Goal: Task Accomplishment & Management: Manage account settings

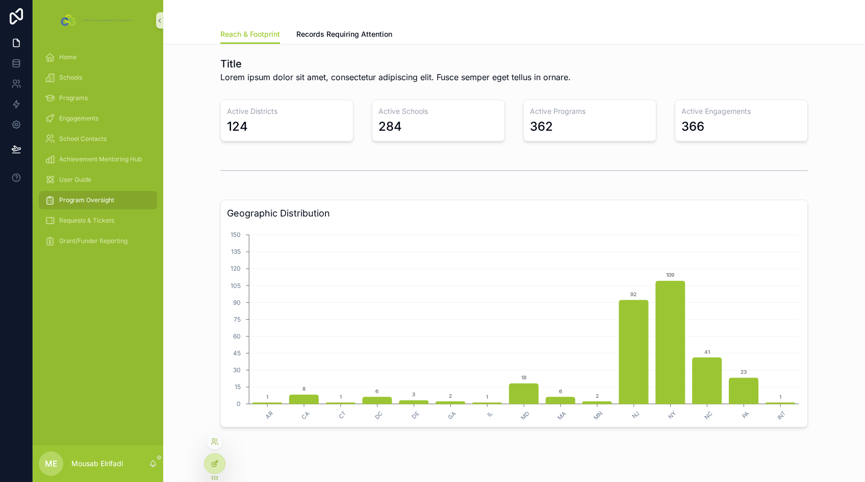
click at [215, 462] on icon at bounding box center [216, 462] width 4 height 4
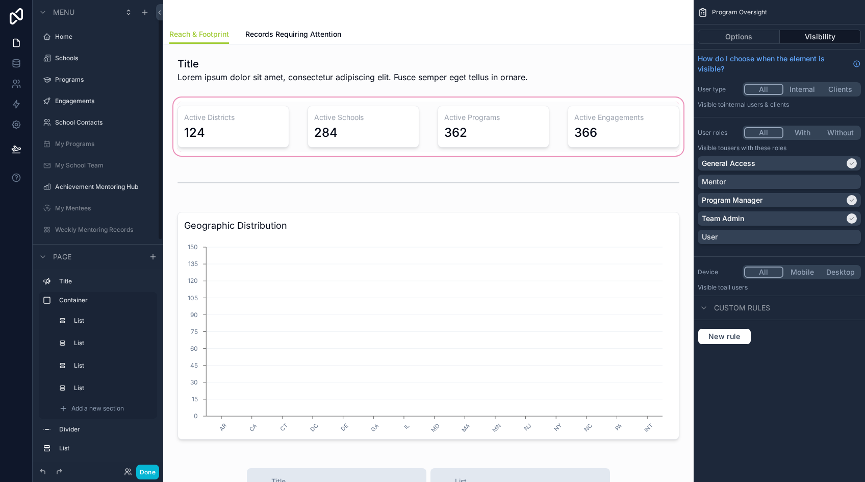
scroll to position [27, 0]
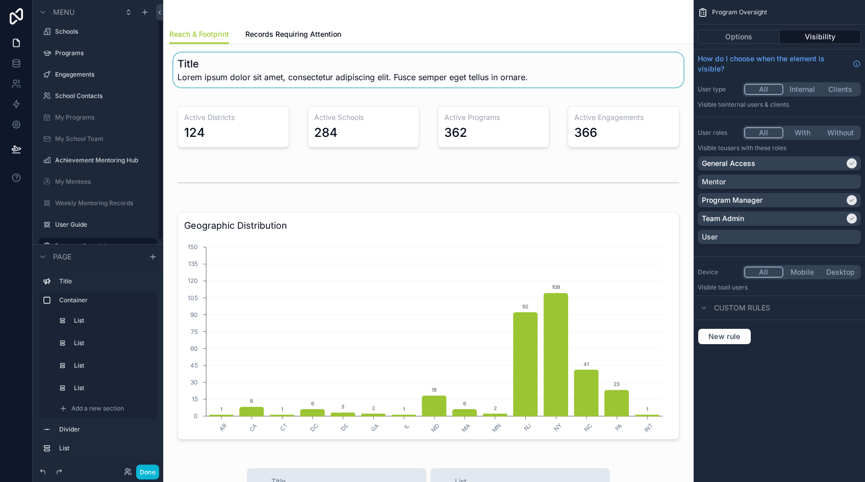
click at [376, 80] on div "scrollable content" at bounding box center [428, 70] width 514 height 35
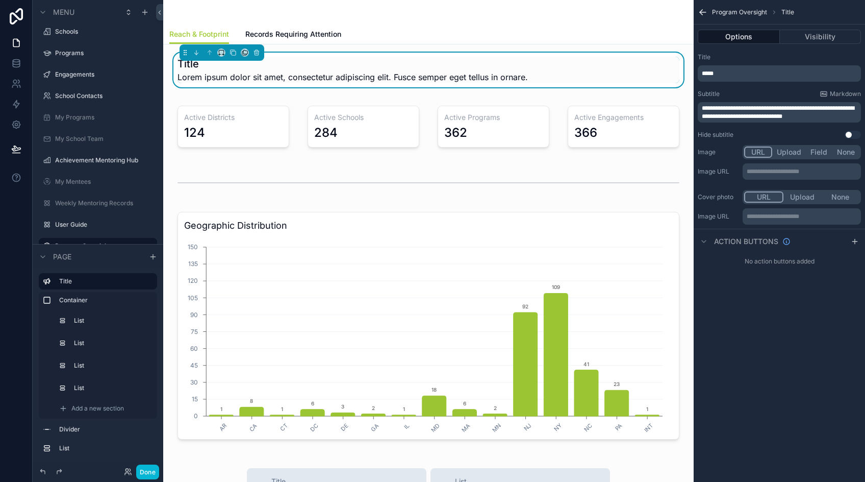
click at [712, 75] on span "*****" at bounding box center [708, 73] width 12 height 6
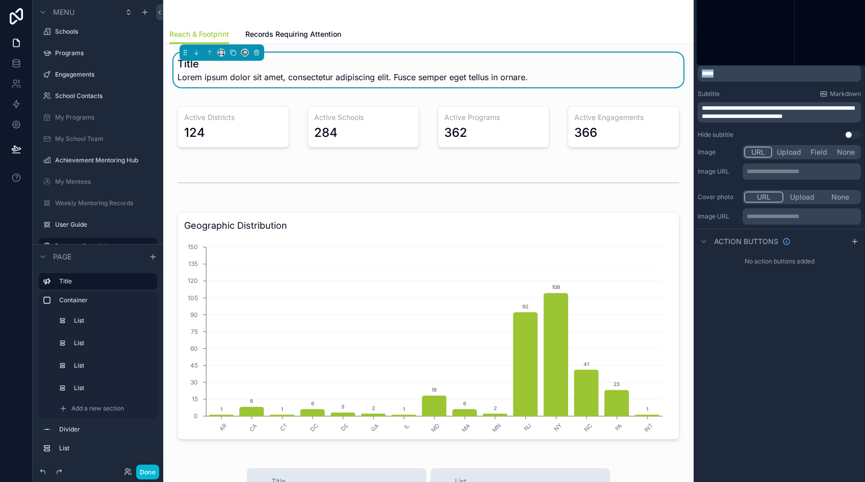
click at [712, 75] on span "*****" at bounding box center [708, 73] width 12 height 6
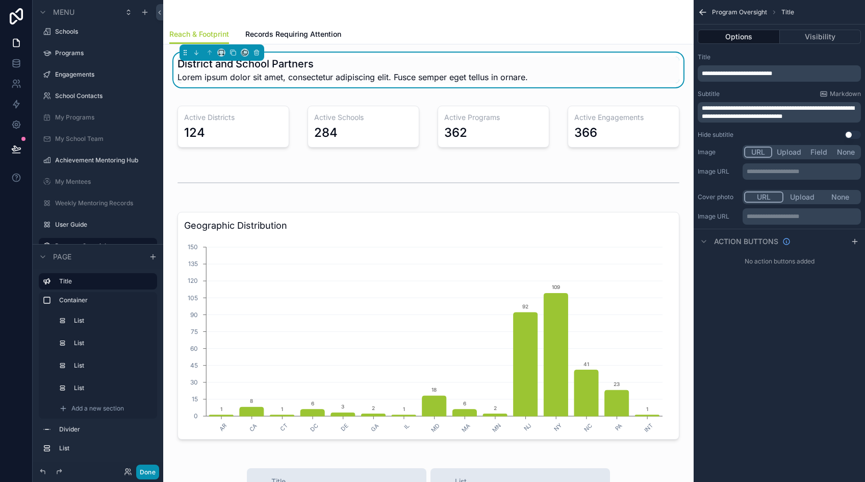
click at [139, 471] on button "Done" at bounding box center [147, 471] width 23 height 15
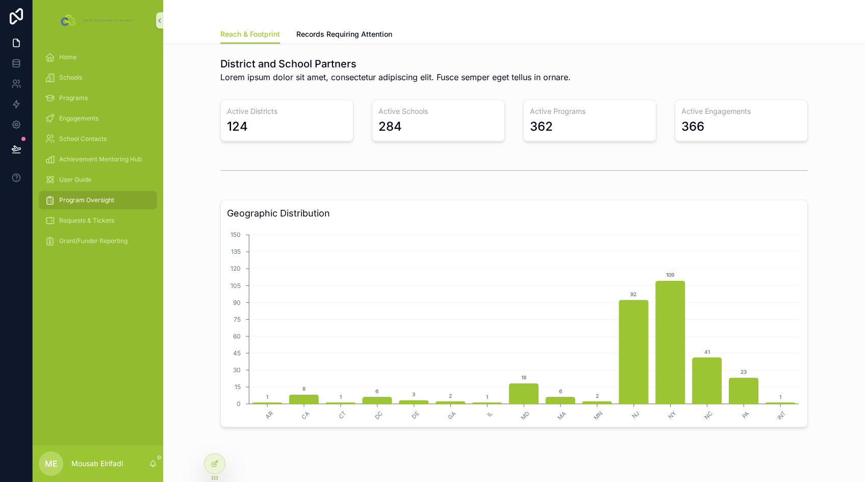
click at [476, 132] on div "284" at bounding box center [439, 126] width 120 height 16
click at [218, 467] on div at bounding box center [215, 463] width 20 height 19
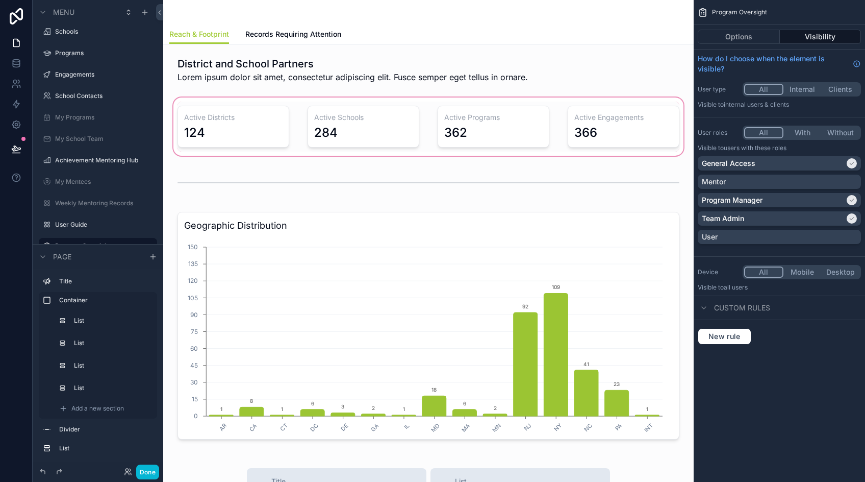
click at [412, 134] on div "scrollable content" at bounding box center [428, 126] width 514 height 62
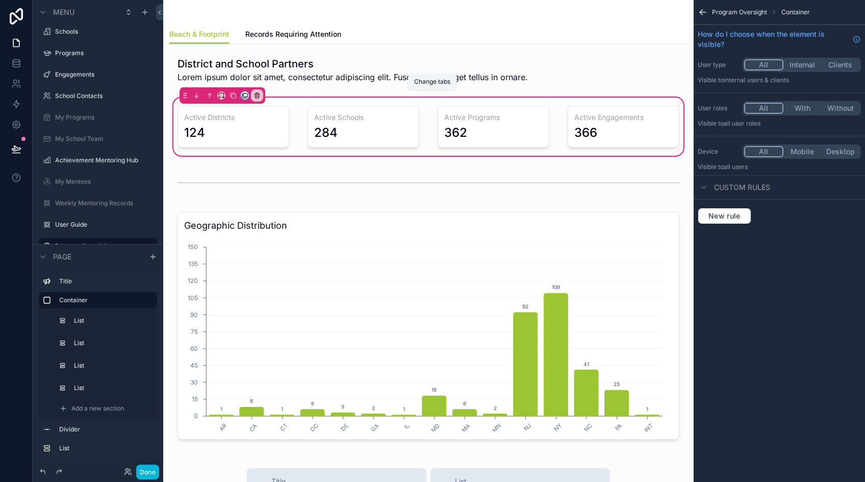
click at [246, 94] on icon "scrollable content" at bounding box center [244, 95] width 7 height 7
click at [234, 95] on div "scrollable content" at bounding box center [432, 241] width 865 height 482
click at [232, 95] on icon "scrollable content" at bounding box center [234, 96] width 4 height 4
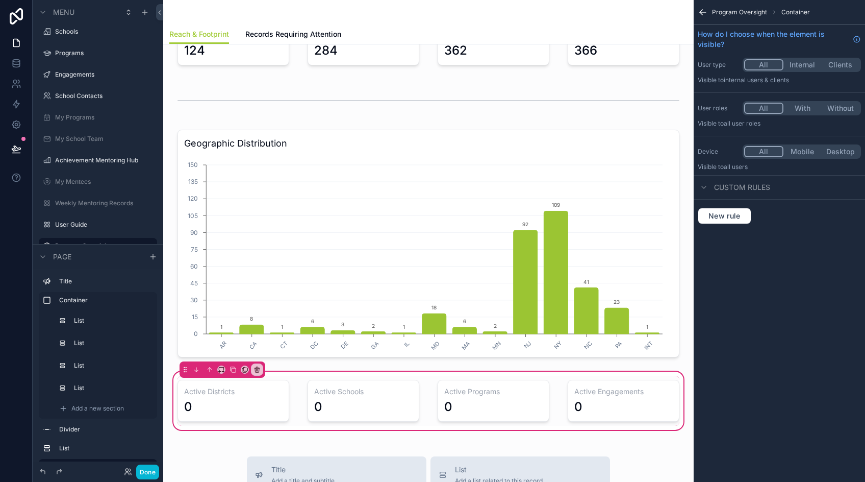
scroll to position [102, 0]
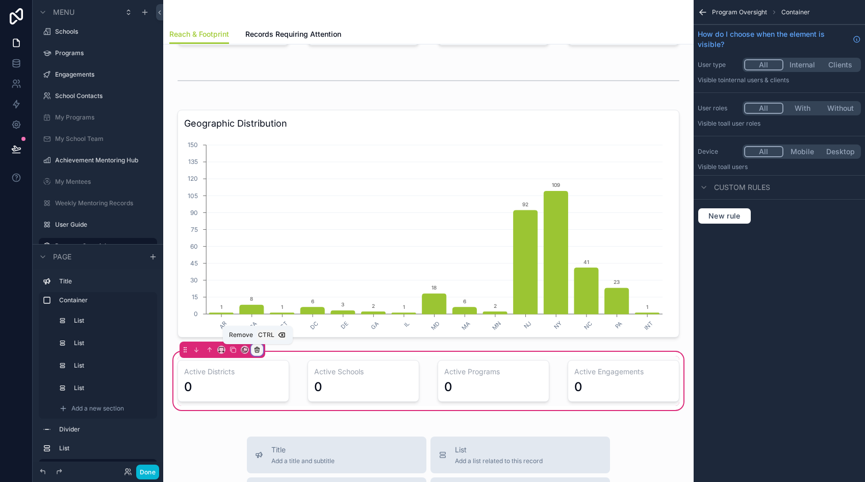
click at [260, 351] on icon "scrollable content" at bounding box center [257, 349] width 7 height 7
click at [324, 390] on span "Remove entire container" at bounding box center [300, 390] width 81 height 12
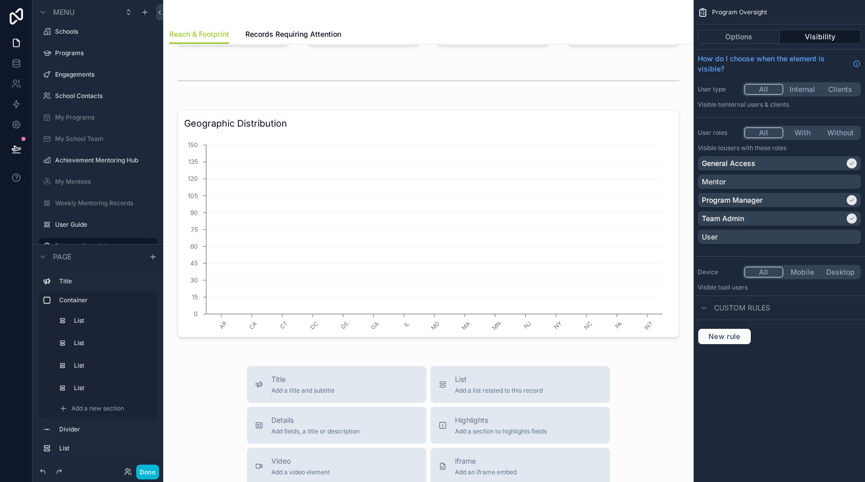
scroll to position [0, 0]
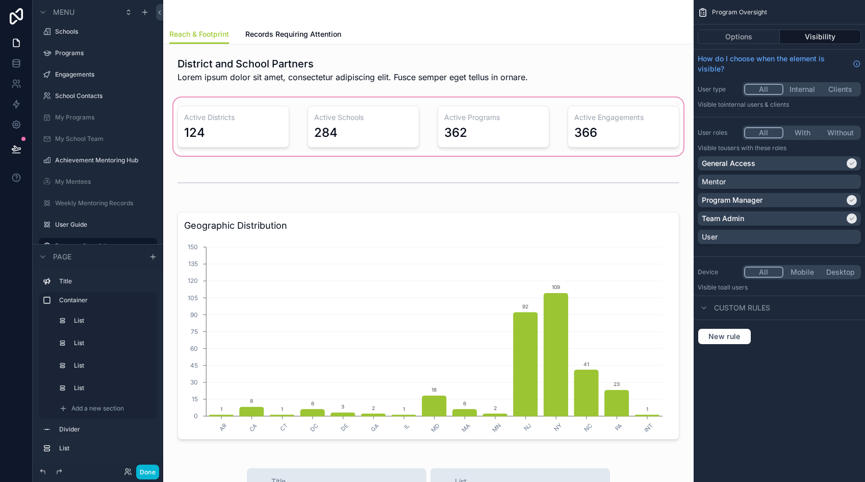
click at [358, 127] on div "scrollable content" at bounding box center [428, 126] width 514 height 62
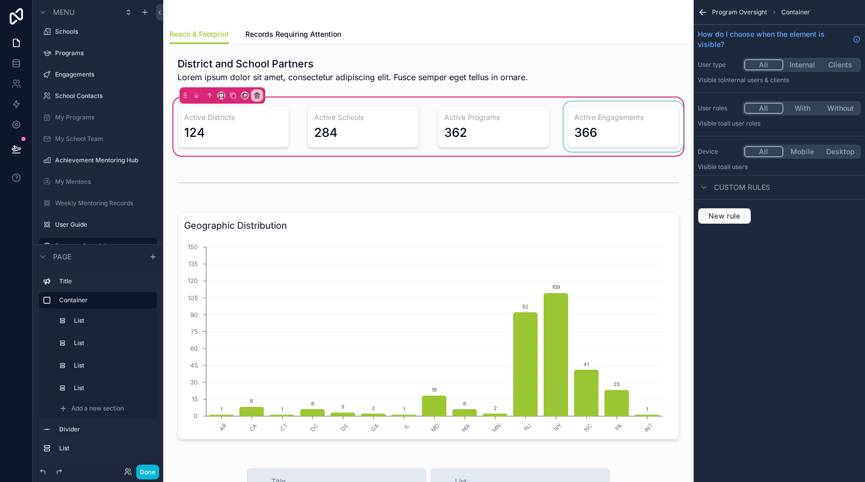
click at [626, 122] on div "scrollable content" at bounding box center [624, 127] width 124 height 50
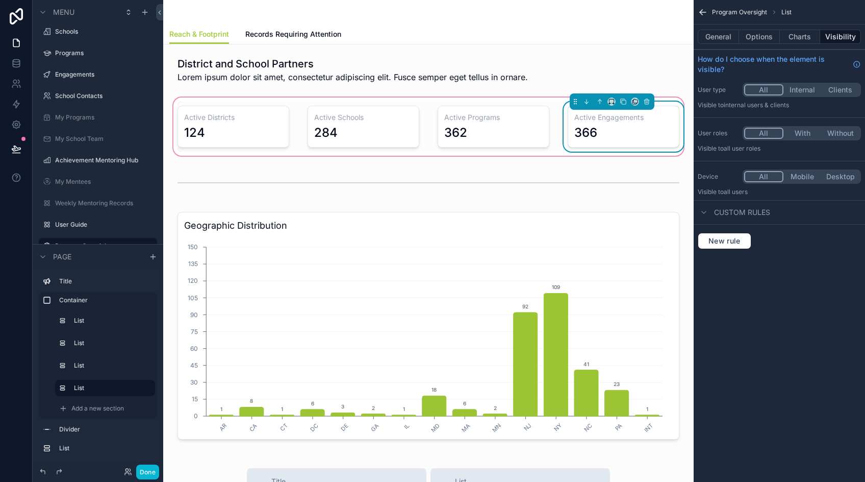
drag, startPoint x: 642, startPoint y: 104, endPoint x: 666, endPoint y: 104, distance: 23.5
click at [666, 104] on div "Active Engagements 366" at bounding box center [624, 127] width 124 height 50
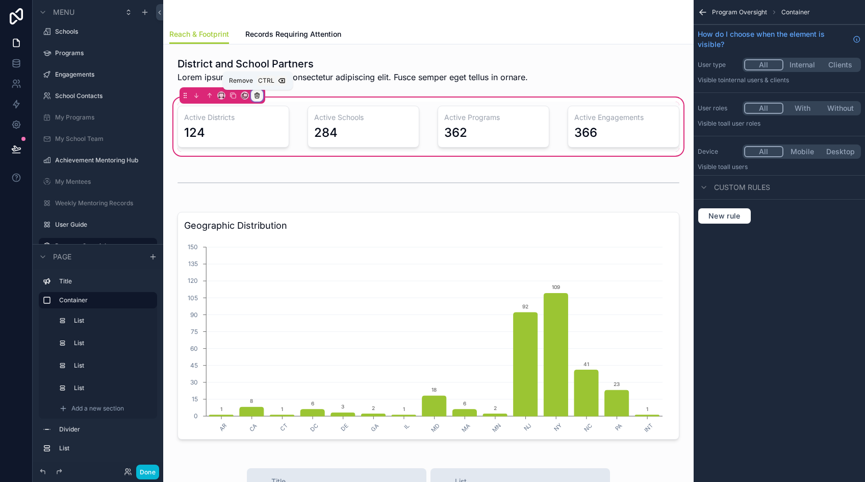
click at [260, 96] on icon "scrollable content" at bounding box center [257, 95] width 7 height 7
drag, startPoint x: 329, startPoint y: 137, endPoint x: 597, endPoint y: 87, distance: 272.4
click at [596, 88] on div "Home Schools Programs Engagements School Contacts My Programs My School Team Ac…" at bounding box center [428, 241] width 531 height 482
click at [355, 197] on div "scrollable content" at bounding box center [432, 241] width 865 height 482
